Goal: Task Accomplishment & Management: Manage account settings

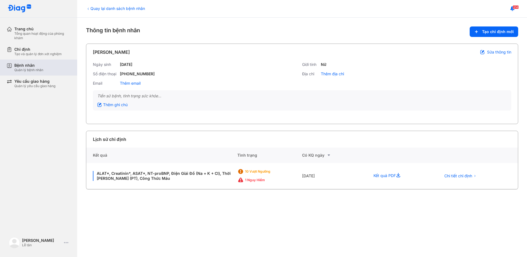
click at [47, 68] on div "Bệnh nhân Quản lý bệnh nhân" at bounding box center [42, 67] width 56 height 9
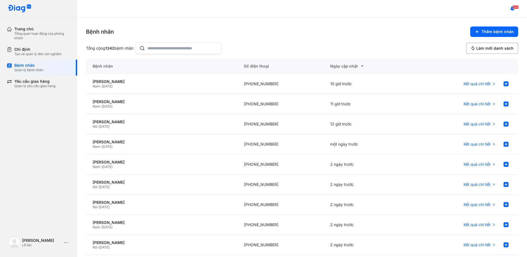
click at [185, 47] on input "text" at bounding box center [182, 48] width 71 height 11
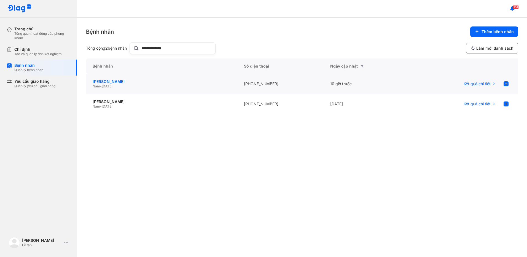
type input "**********"
click at [166, 82] on div "[PERSON_NAME]" at bounding box center [162, 81] width 138 height 5
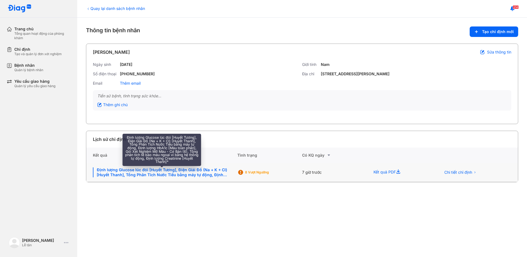
click at [207, 174] on div "Định lượng Glucose lúc đói [Huyết Tương], Điện Giải Đồ (Na + K + Cl) [Huyết Tha…" at bounding box center [162, 172] width 138 height 10
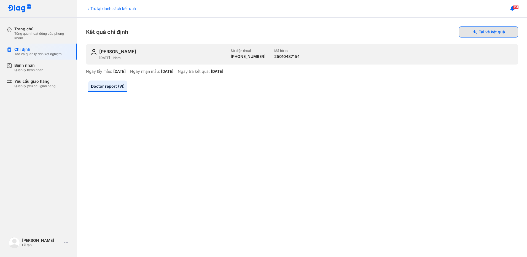
click at [479, 34] on button "Tải về kết quả" at bounding box center [488, 31] width 59 height 11
click at [34, 69] on div "Quản lý bệnh nhân" at bounding box center [28, 70] width 29 height 4
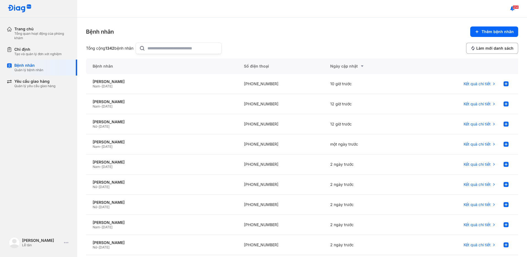
click at [158, 51] on input "text" at bounding box center [182, 48] width 71 height 11
type input "*"
type input "**********"
click at [161, 124] on div "[PERSON_NAME]" at bounding box center [162, 121] width 138 height 5
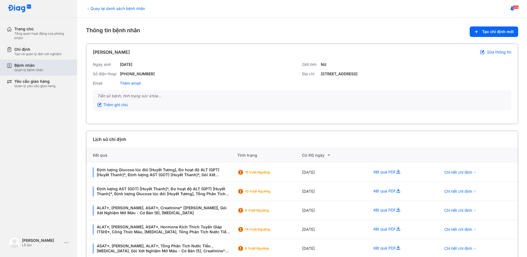
click at [37, 66] on div "Bệnh nhân" at bounding box center [28, 65] width 29 height 5
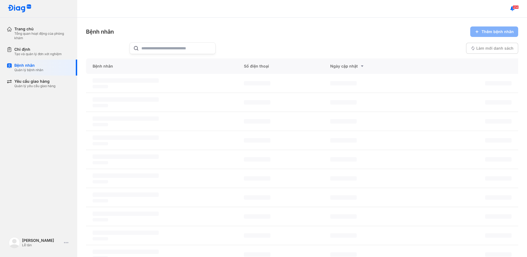
click at [163, 52] on input "text" at bounding box center [176, 48] width 71 height 11
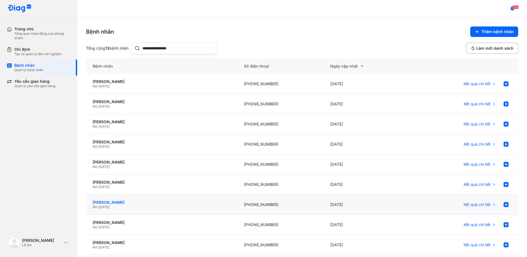
type input "**********"
click at [158, 200] on div "[PERSON_NAME]" at bounding box center [162, 202] width 138 height 5
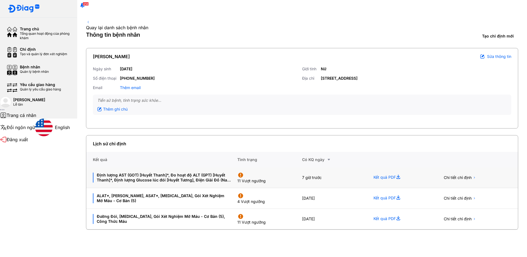
click at [323, 169] on div "7 giờ trước" at bounding box center [334, 177] width 65 height 21
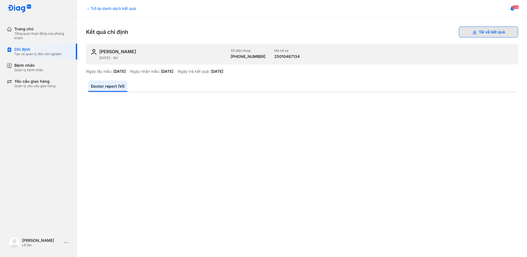
click at [494, 31] on button "Tải về kết quả" at bounding box center [488, 31] width 59 height 11
